Goal: Task Accomplishment & Management: Manage account settings

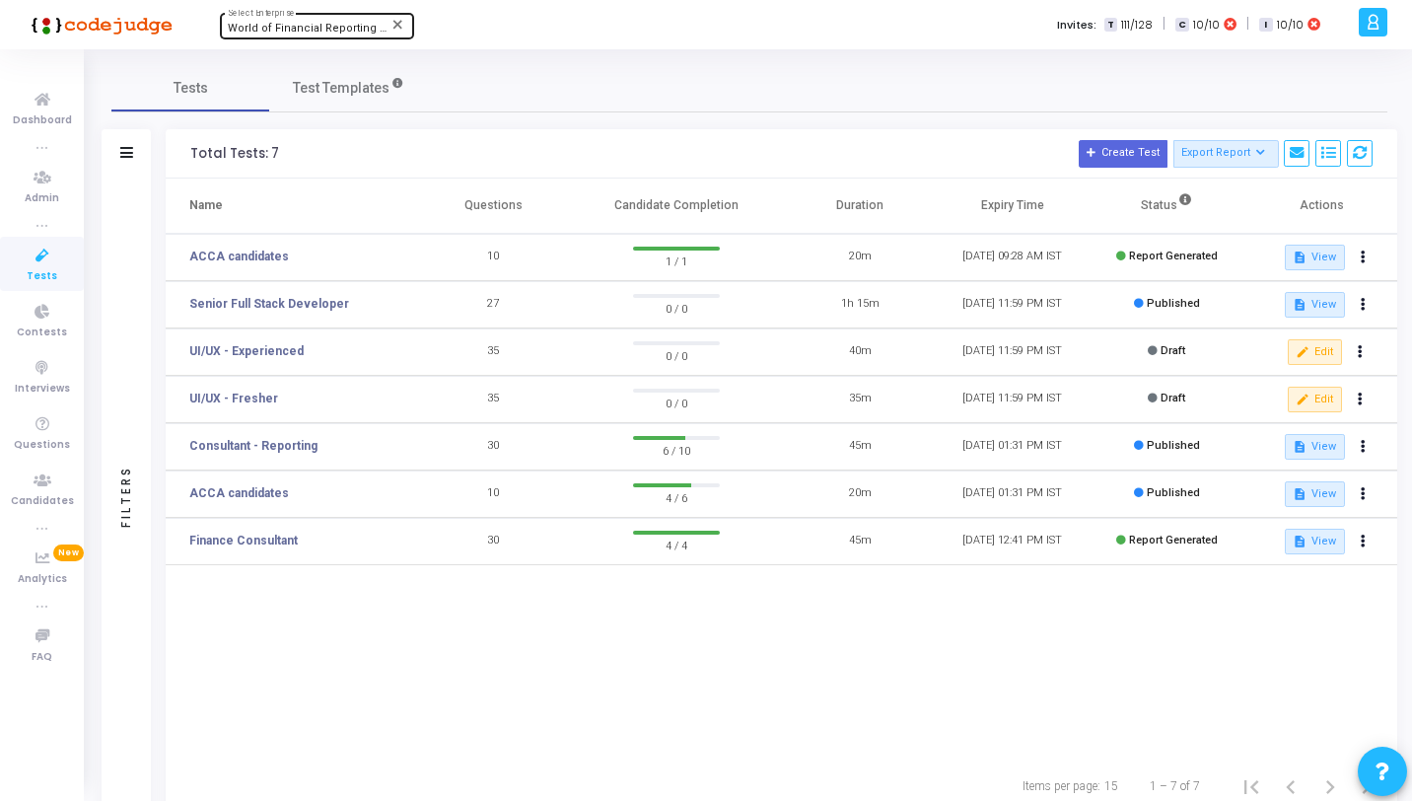
click at [333, 23] on span "World of Financial Reporting (1163)" at bounding box center [319, 28] width 183 height 13
type input "Titan"
click at [314, 61] on span "Titan (770)" at bounding box center [346, 62] width 237 height 33
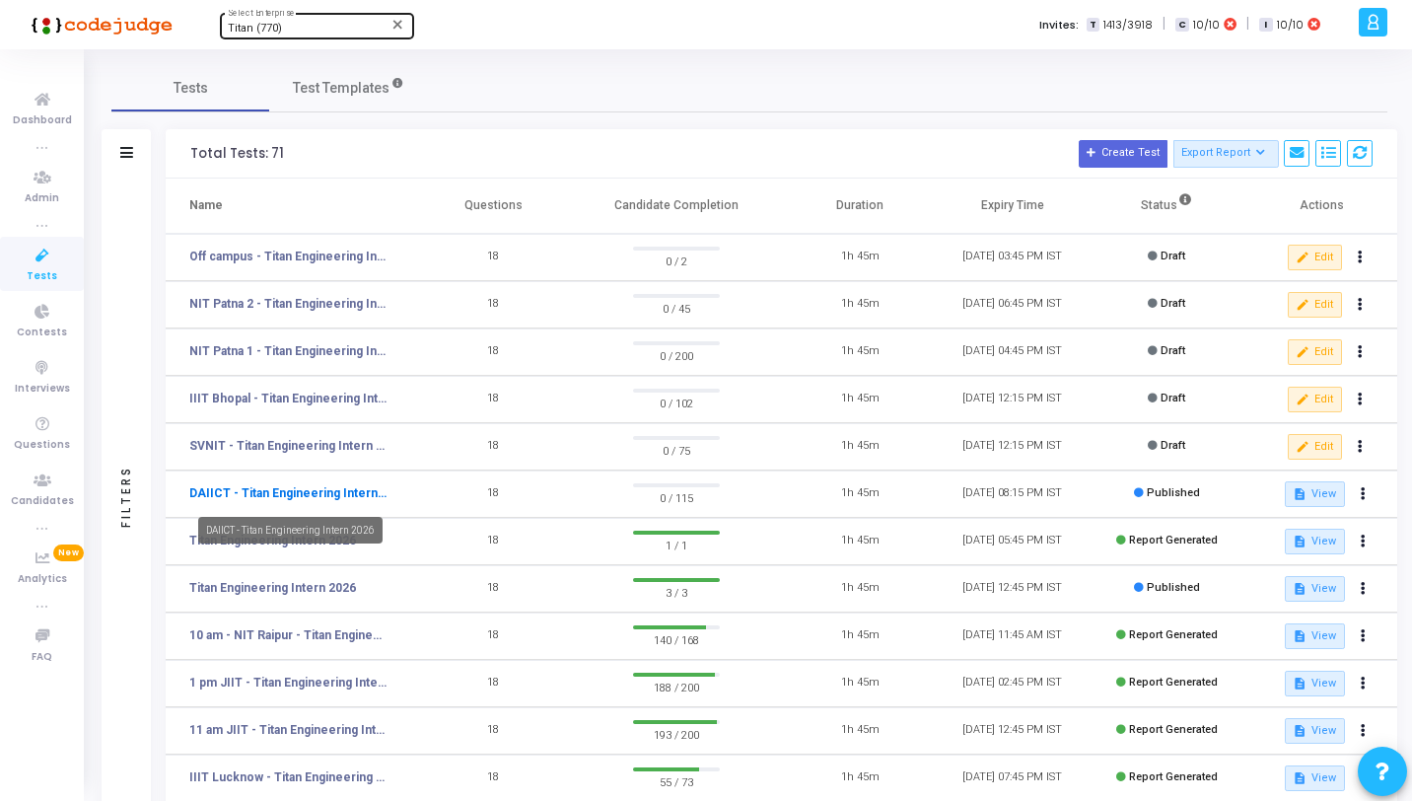
click at [335, 497] on link "DAIICT - Titan Engineering Intern 2026" at bounding box center [287, 493] width 197 height 18
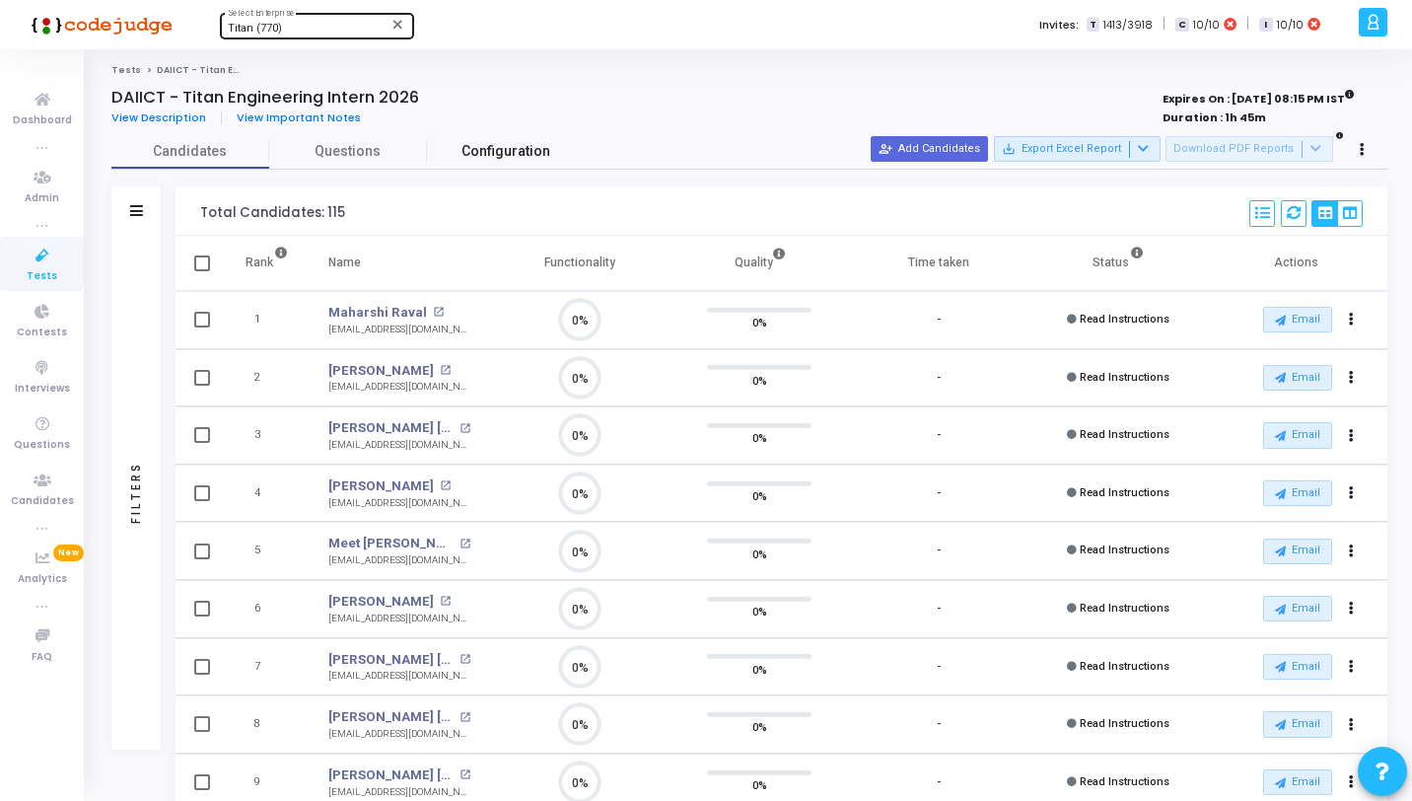
click at [466, 144] on span "Configuration" at bounding box center [505, 151] width 89 height 21
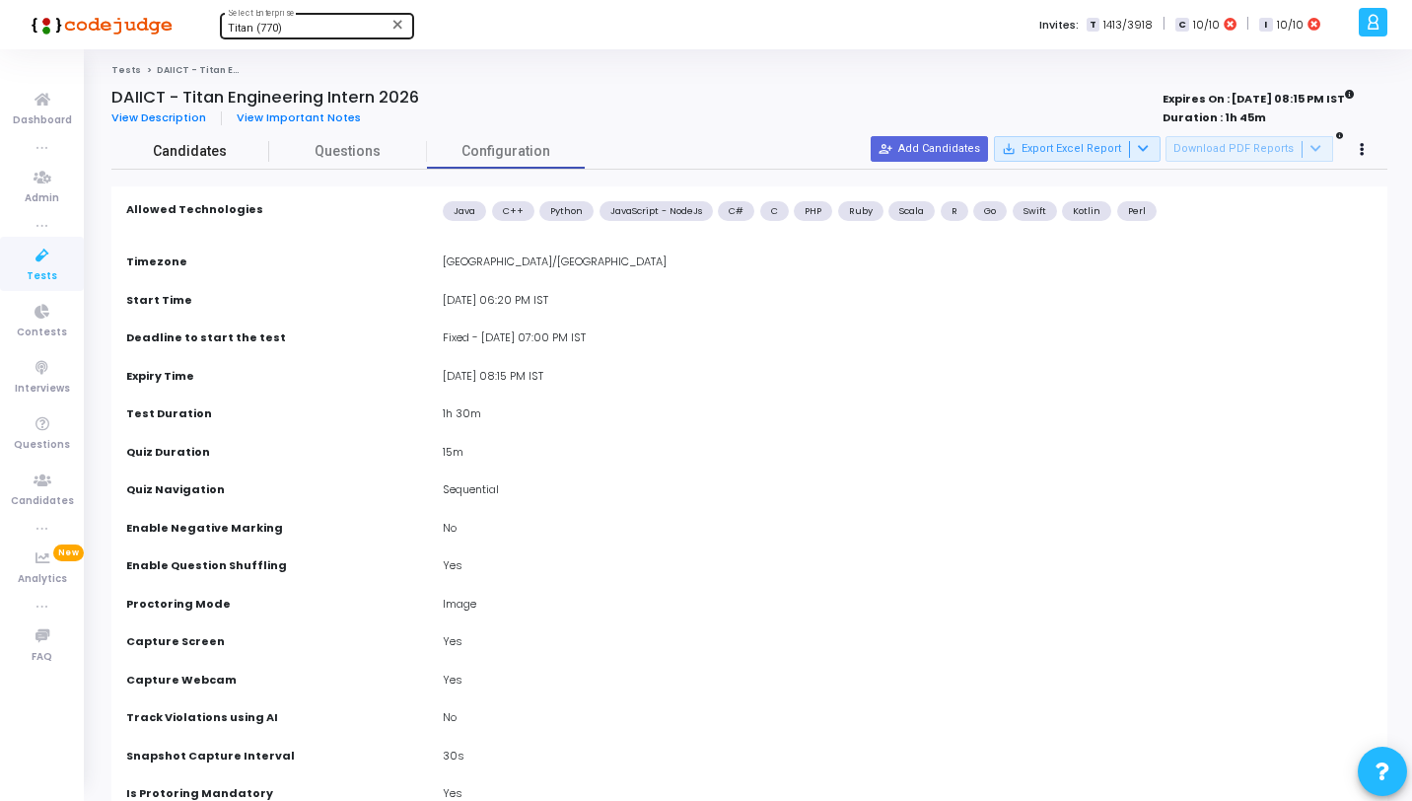
click at [201, 155] on span "Candidates" at bounding box center [190, 151] width 158 height 21
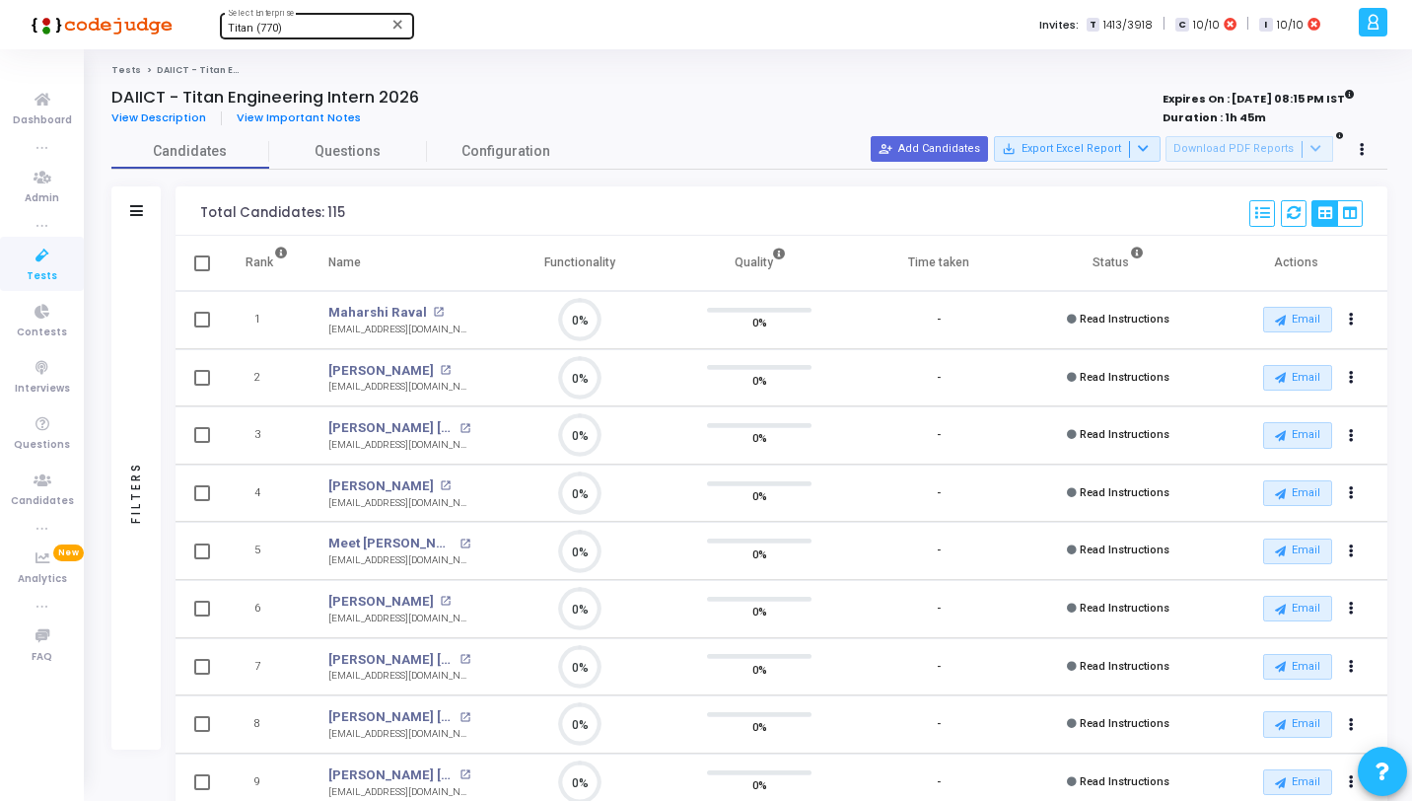
click at [135, 227] on div "Filters" at bounding box center [135, 210] width 49 height 49
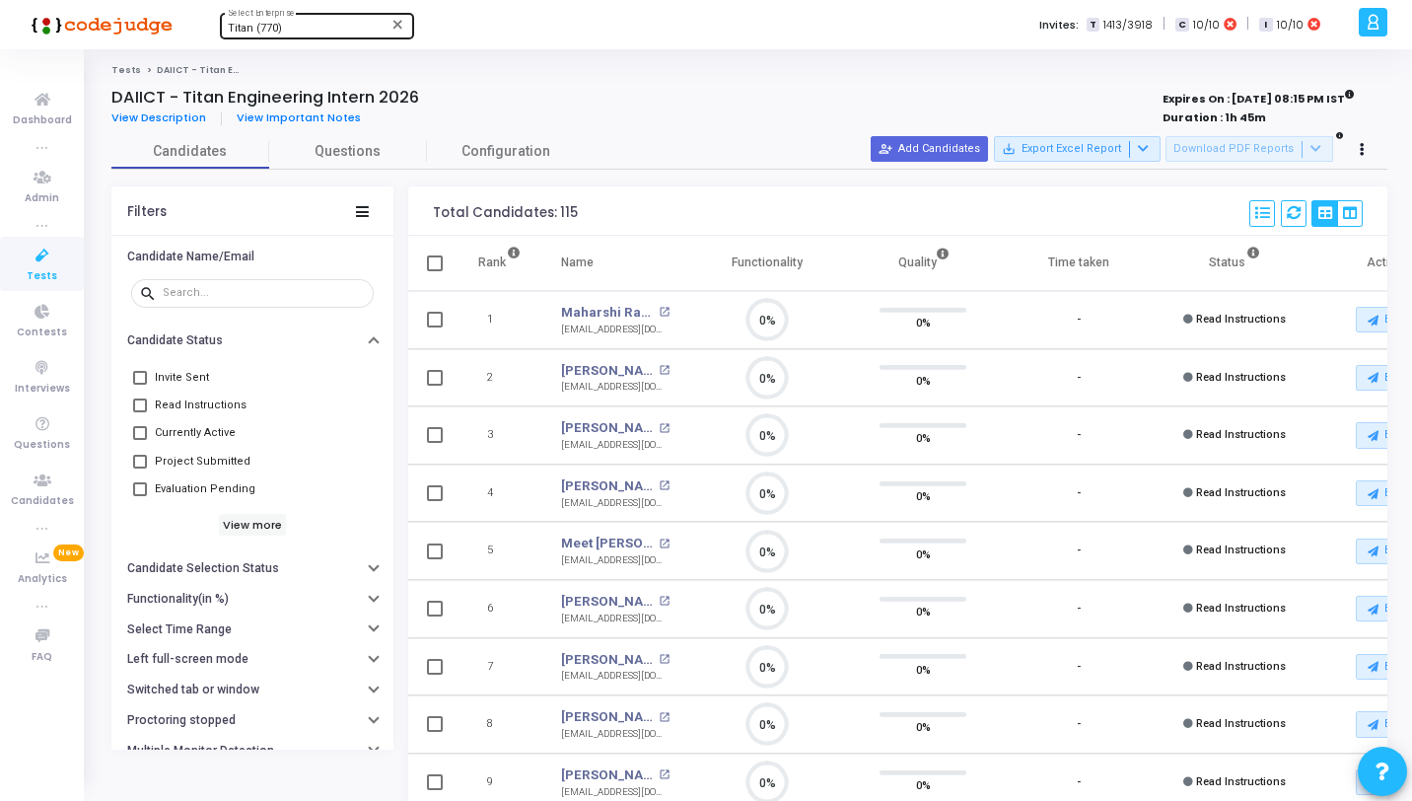
click at [203, 432] on span "Currently Active" at bounding box center [195, 433] width 81 height 24
click at [140, 440] on input "Currently Active" at bounding box center [139, 440] width 1 height 1
click at [668, 312] on mat-icon "open_in_new" at bounding box center [664, 312] width 11 height 11
click at [666, 426] on mat-icon "open_in_new" at bounding box center [664, 428] width 11 height 11
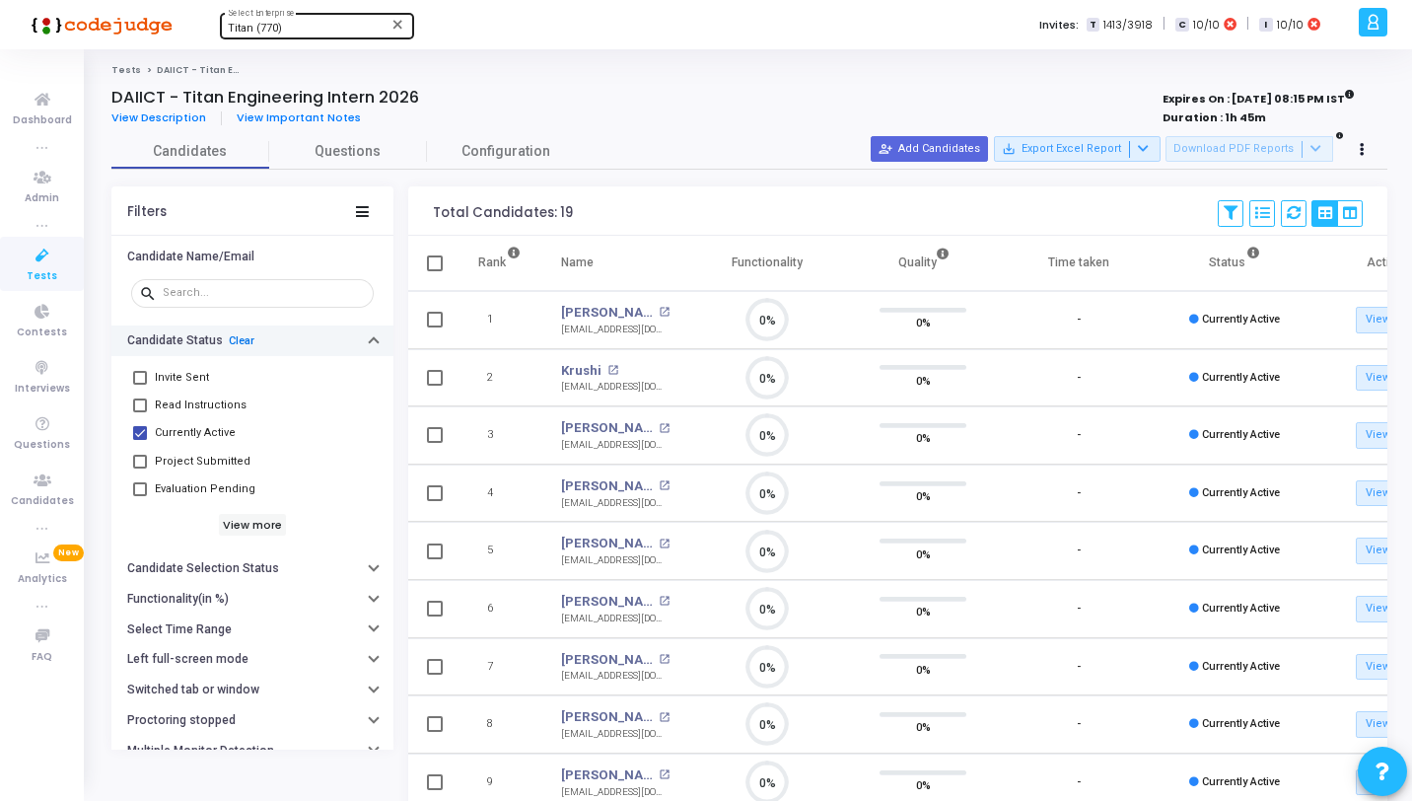
click at [230, 341] on link "Clear" at bounding box center [242, 340] width 26 height 13
click at [202, 435] on span "Currently Active" at bounding box center [195, 433] width 81 height 24
click at [140, 440] on input "Currently Active" at bounding box center [139, 440] width 1 height 1
checkbox input "true"
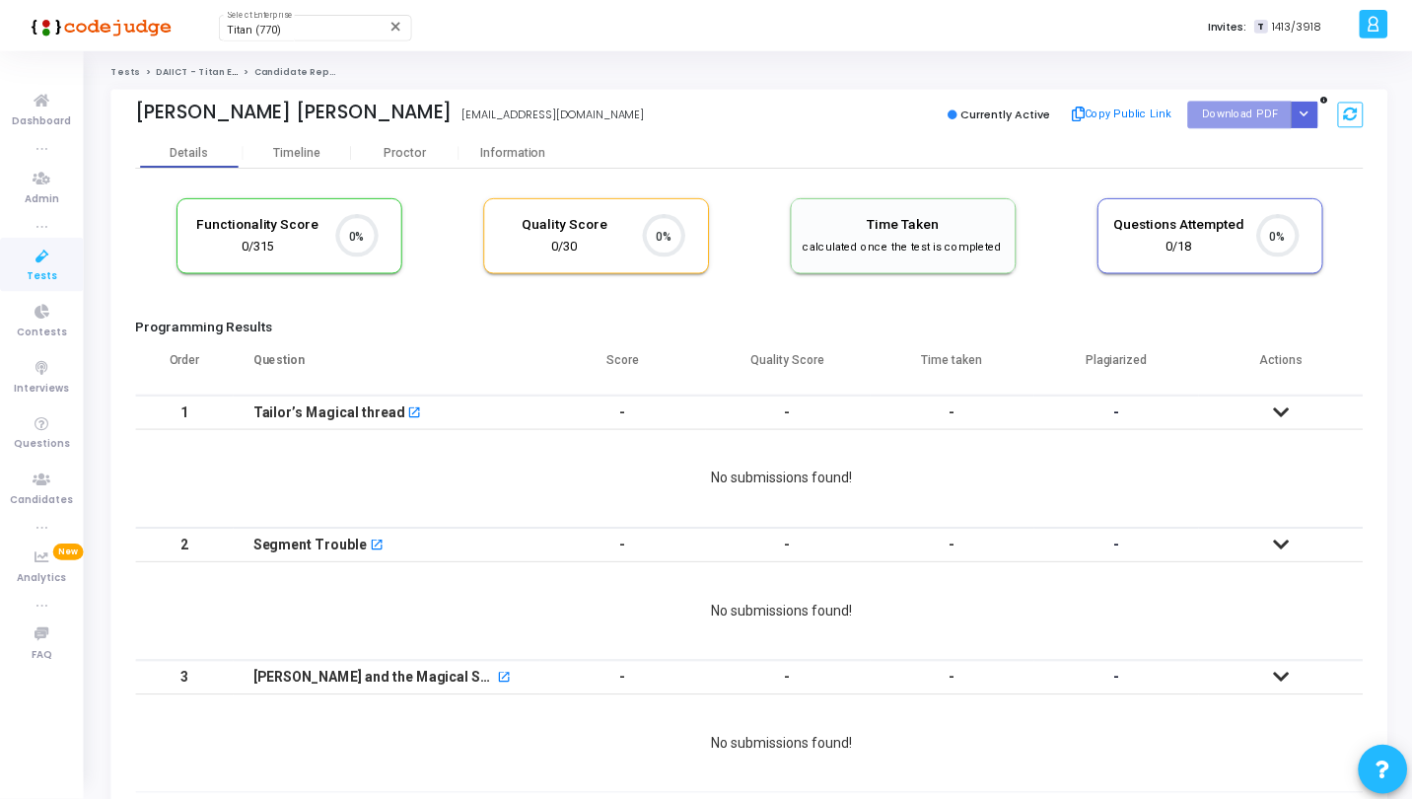
scroll to position [41, 50]
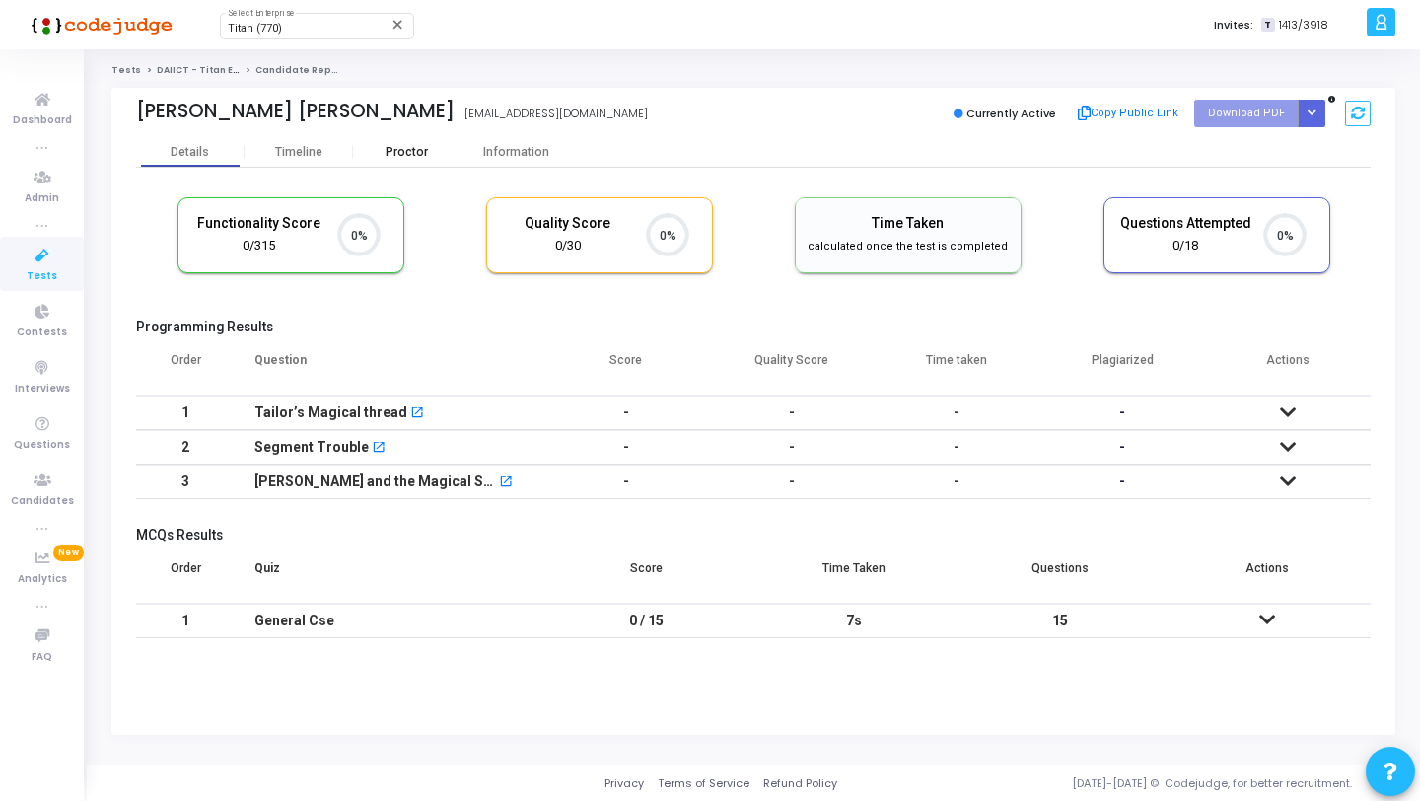
click at [434, 155] on div "Proctor" at bounding box center [407, 152] width 108 height 15
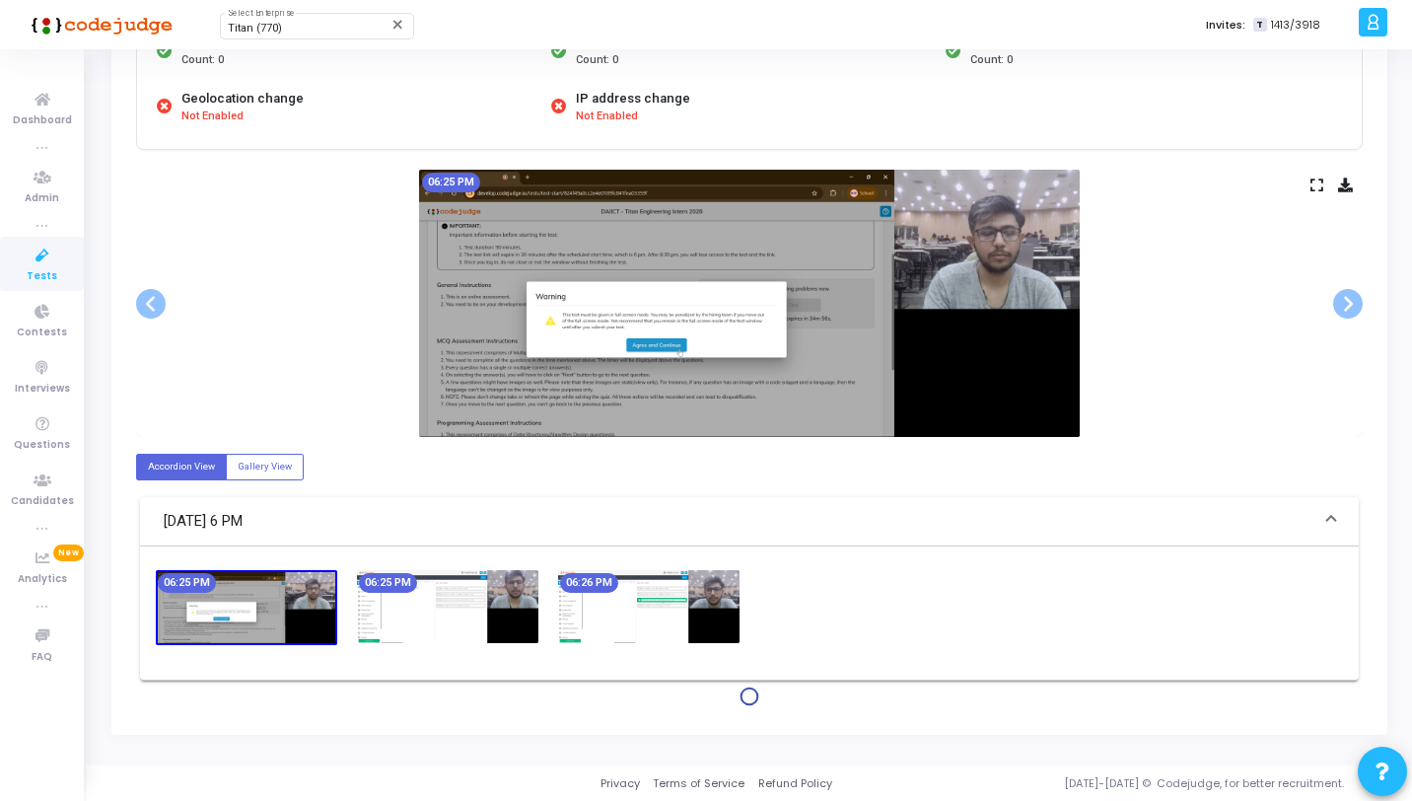
scroll to position [261, 0]
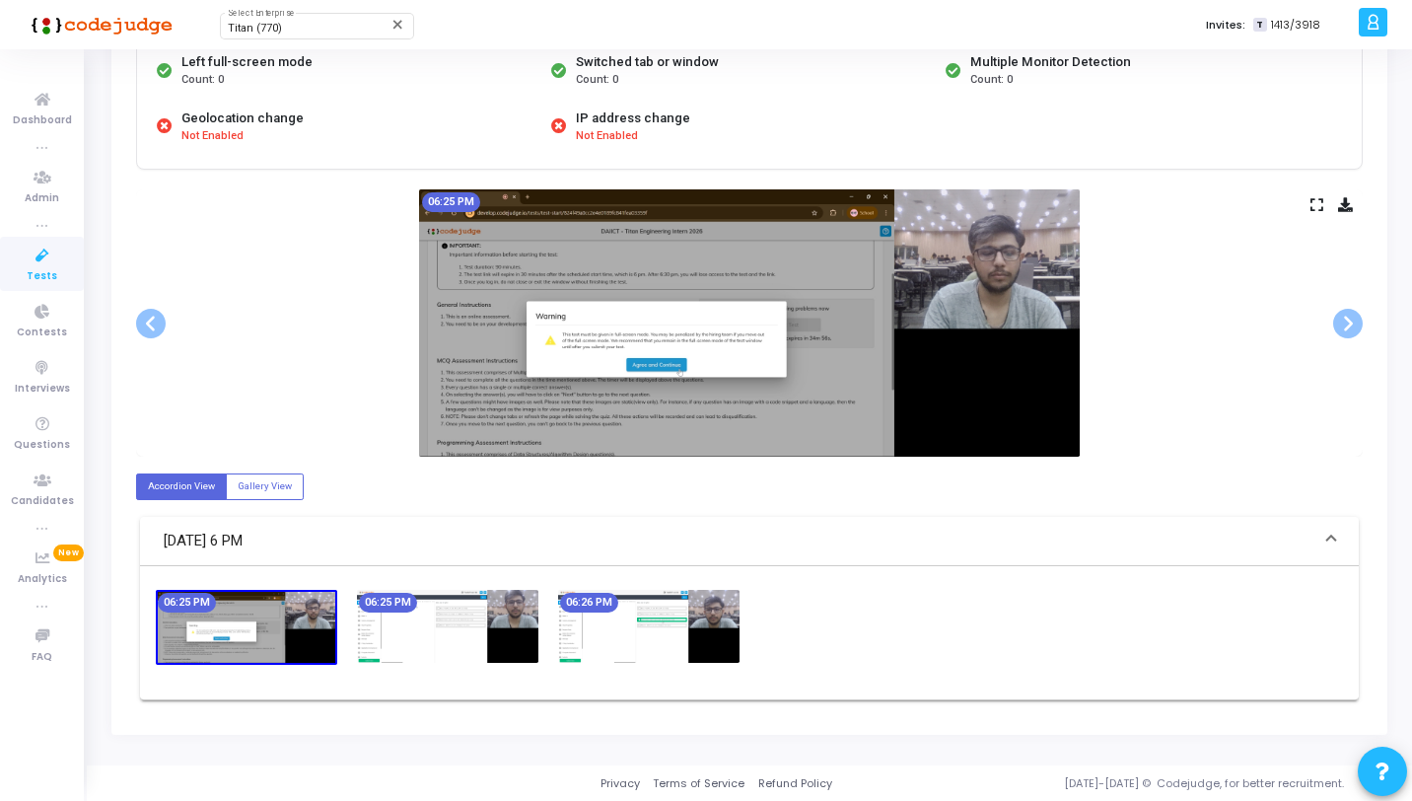
click at [670, 613] on img at bounding box center [648, 626] width 181 height 73
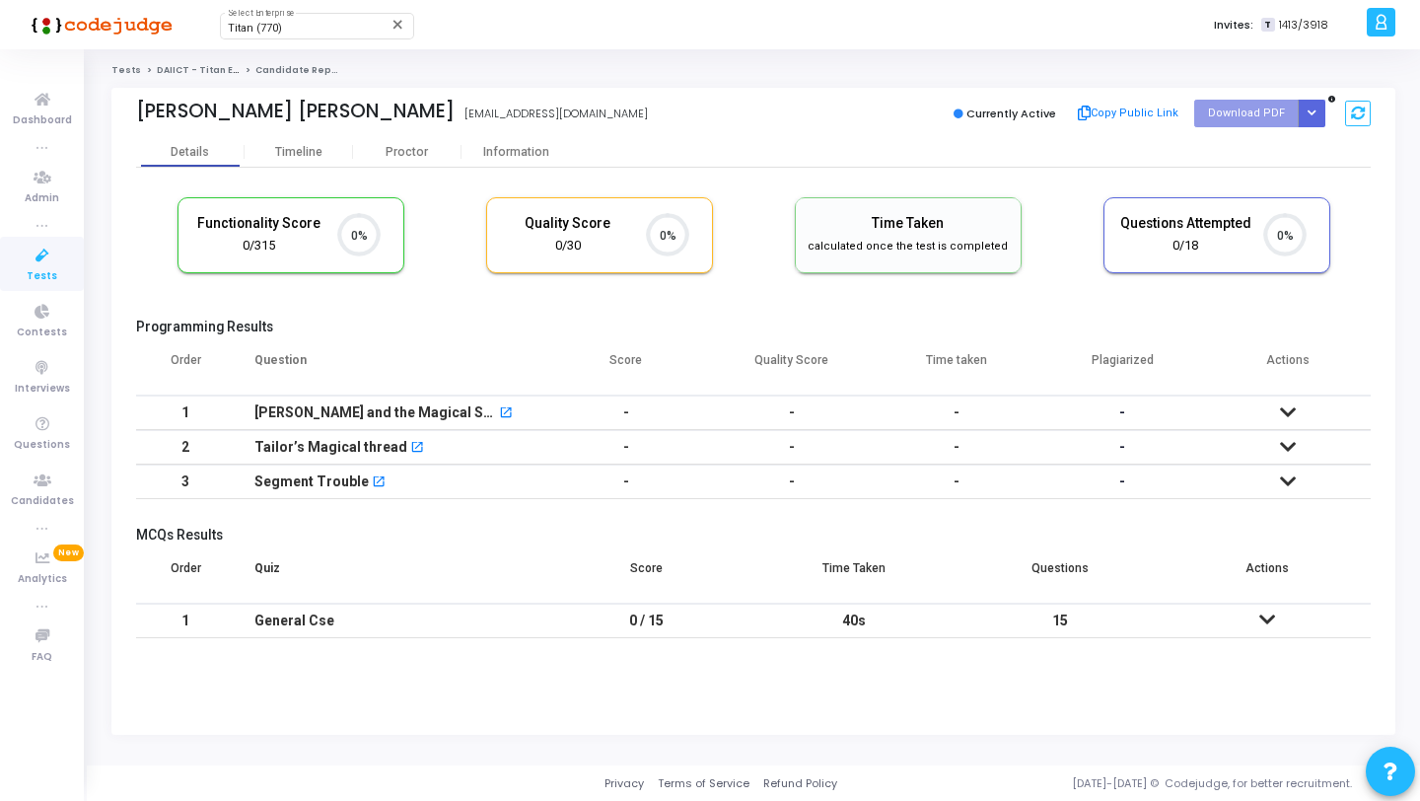
scroll to position [9, 9]
click at [396, 147] on div "Proctor" at bounding box center [407, 152] width 108 height 15
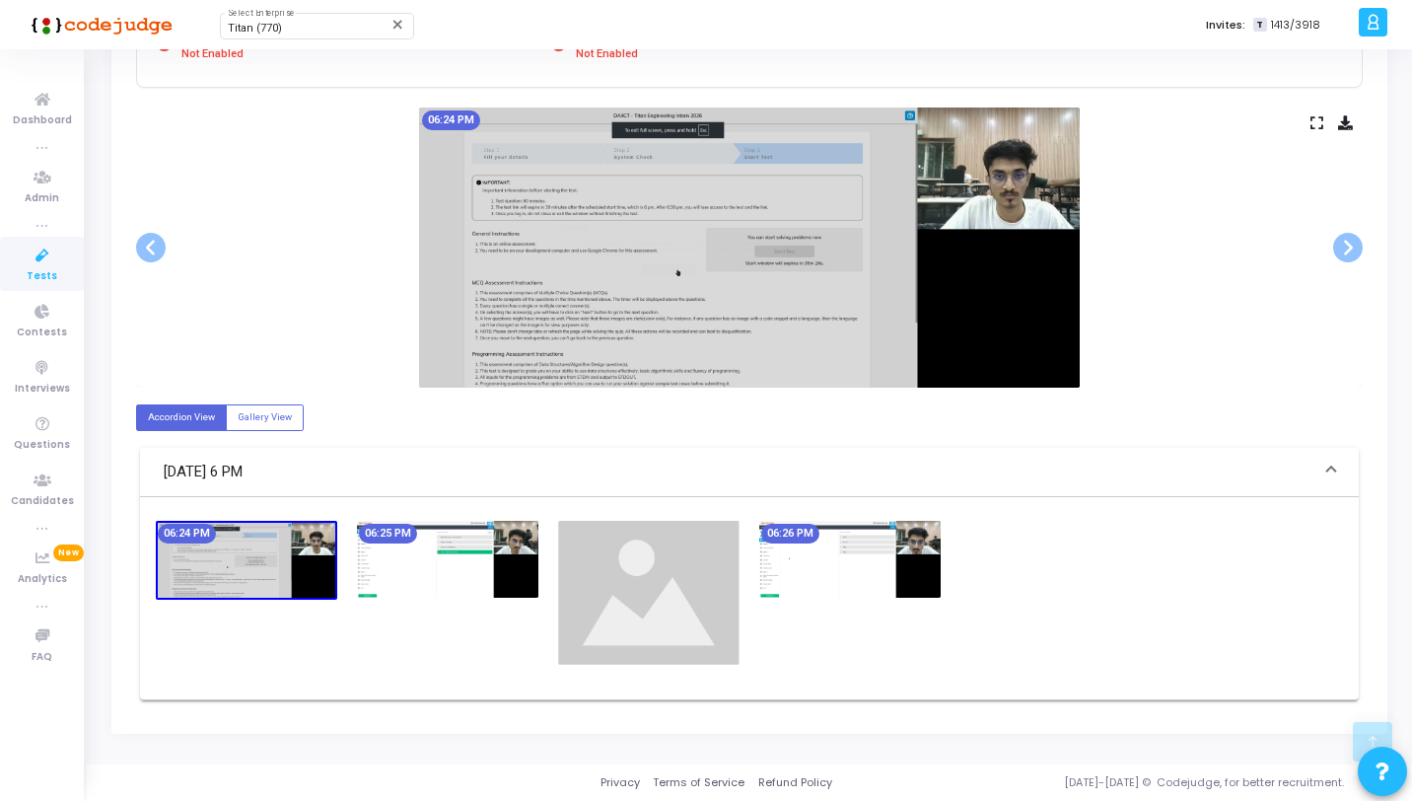
scroll to position [278, 0]
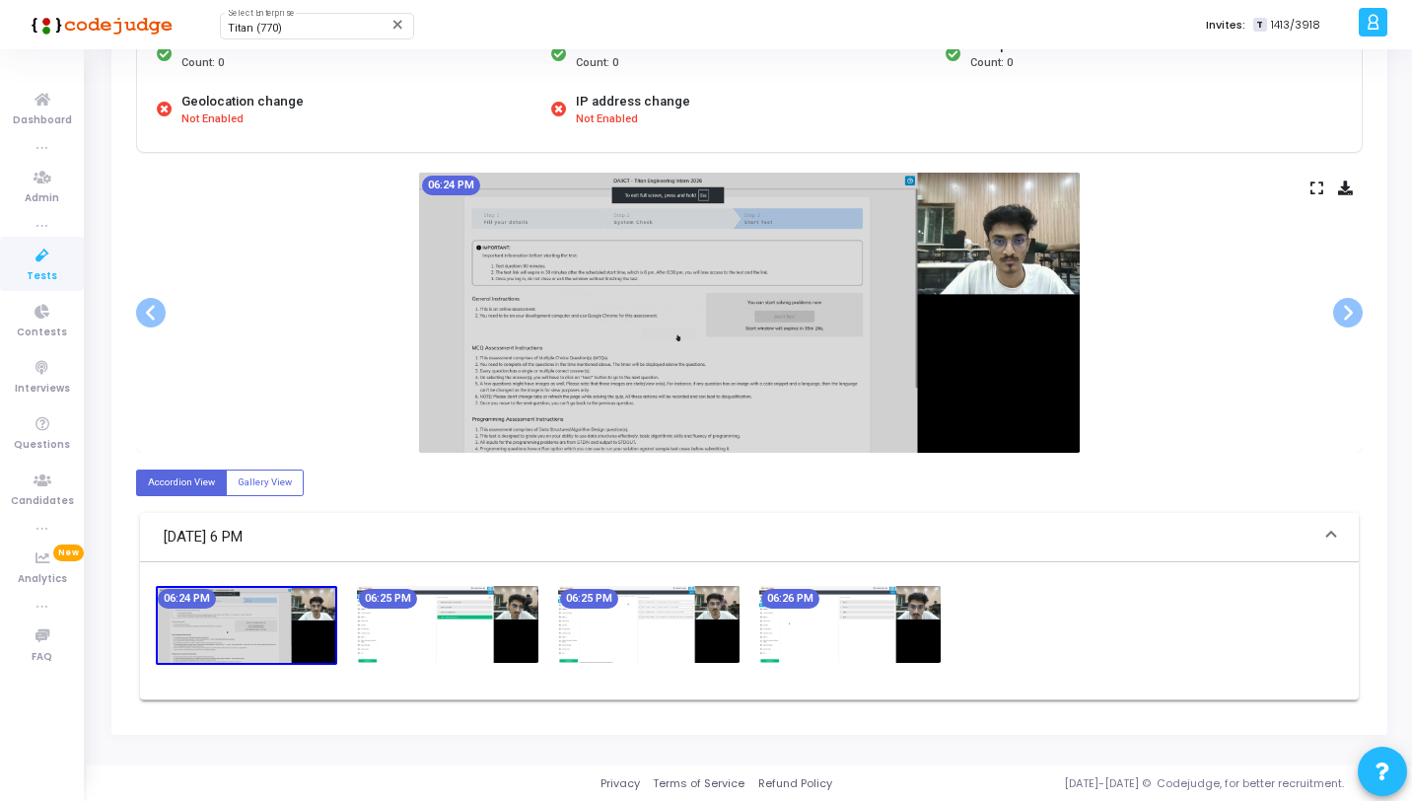
click at [870, 641] on img at bounding box center [849, 624] width 181 height 77
